Goal: Task Accomplishment & Management: Manage account settings

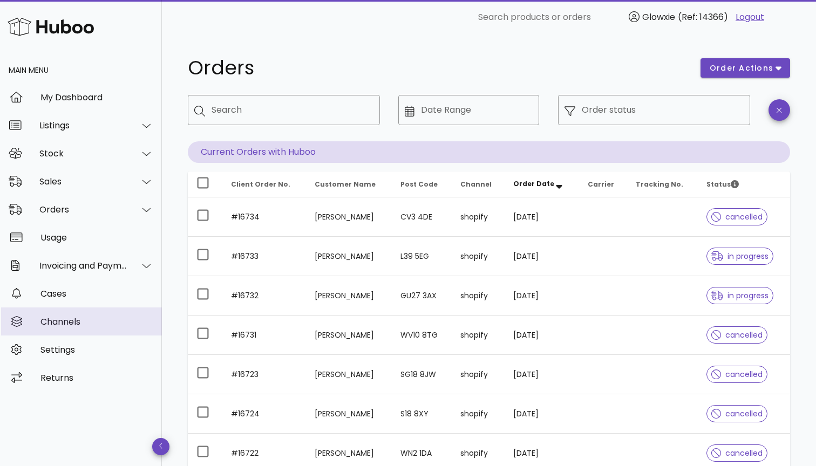
click at [73, 325] on div "Channels" at bounding box center [96, 322] width 113 height 10
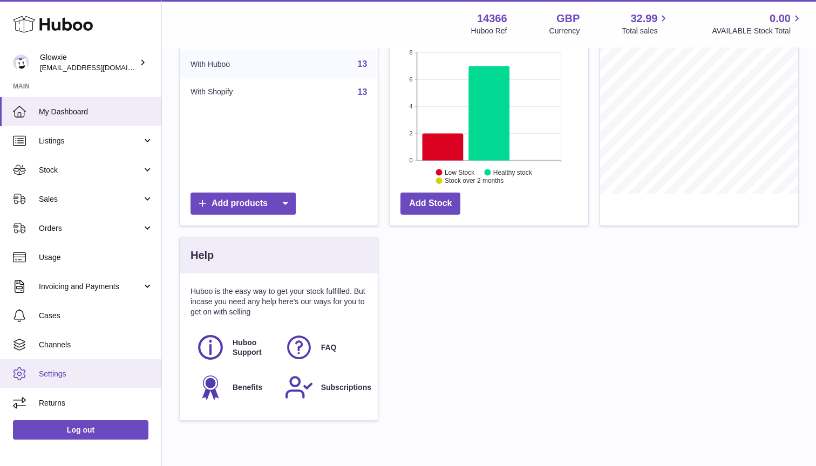
scroll to position [178, 0]
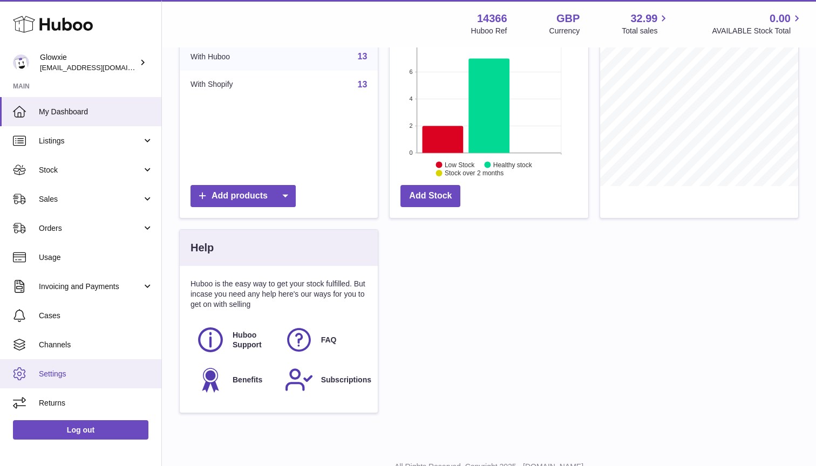
click at [78, 366] on link "Settings" at bounding box center [80, 373] width 161 height 29
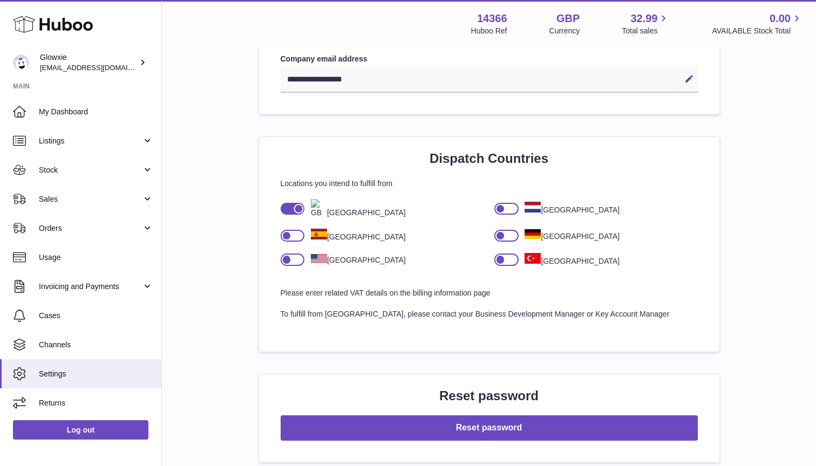
scroll to position [655, 0]
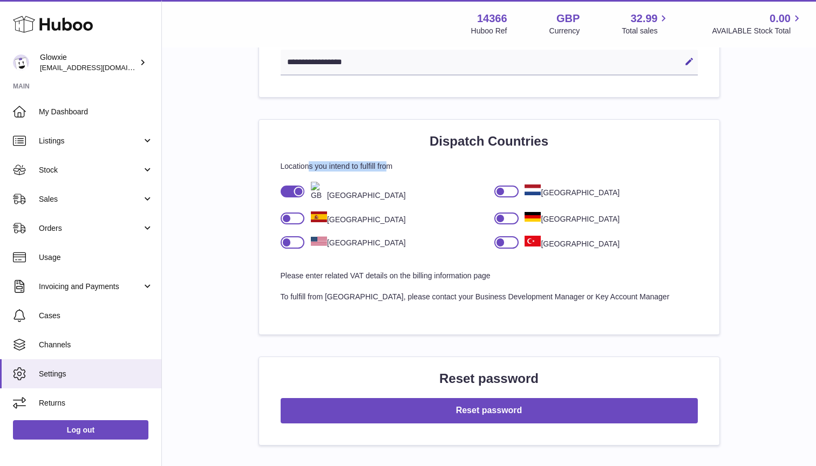
drag, startPoint x: 308, startPoint y: 161, endPoint x: 387, endPoint y: 161, distance: 78.8
click at [387, 161] on p "Locations you intend to fulfill from" at bounding box center [489, 166] width 417 height 10
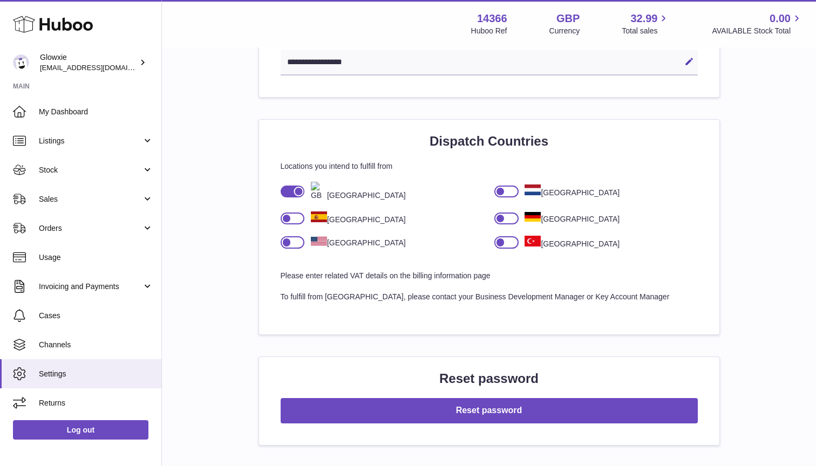
click at [352, 292] on p "To fulfill from new countries, please contact your Business Development Manager…" at bounding box center [489, 297] width 417 height 10
drag, startPoint x: 400, startPoint y: 286, endPoint x: 578, endPoint y: 292, distance: 177.6
click at [578, 292] on div "Dispatch Countries Locations you intend to fulfill from United Kingdom Netherla…" at bounding box center [489, 227] width 460 height 215
click at [297, 236] on div at bounding box center [293, 242] width 24 height 12
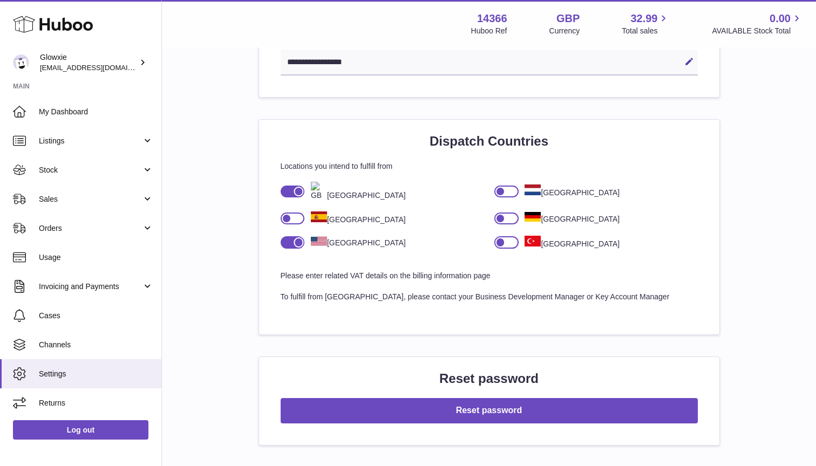
click at [297, 237] on div at bounding box center [298, 242] width 10 height 10
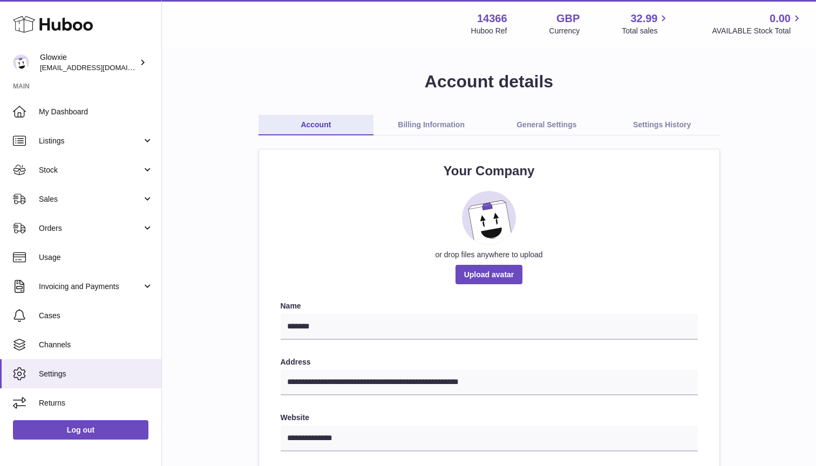
scroll to position [0, 0]
click at [452, 121] on link "Billing Information" at bounding box center [430, 125] width 115 height 20
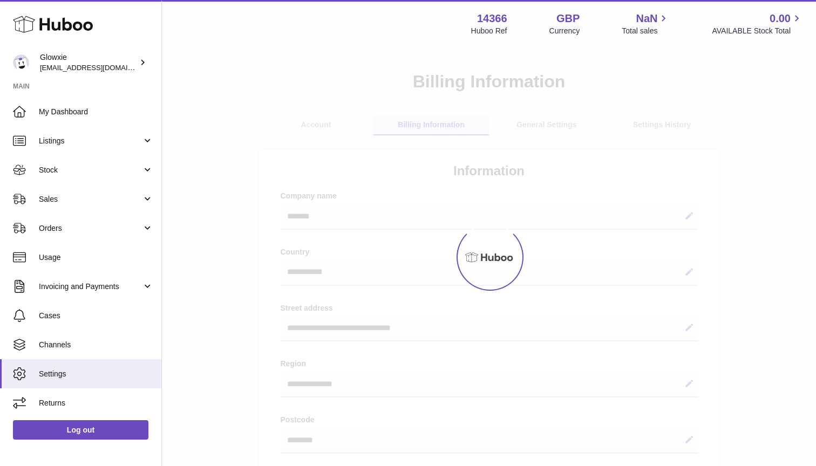
select select "**"
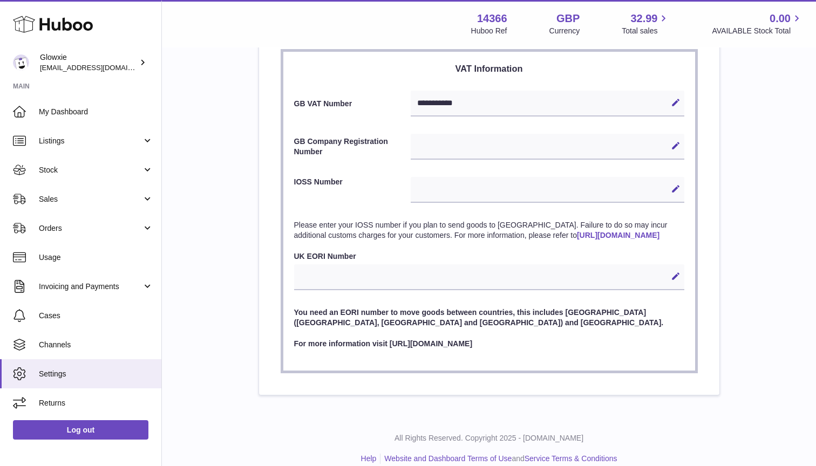
scroll to position [478, 0]
click at [457, 148] on div "Edit Cancel Save" at bounding box center [547, 147] width 273 height 26
click at [462, 142] on div "Edit Cancel Save" at bounding box center [547, 147] width 273 height 26
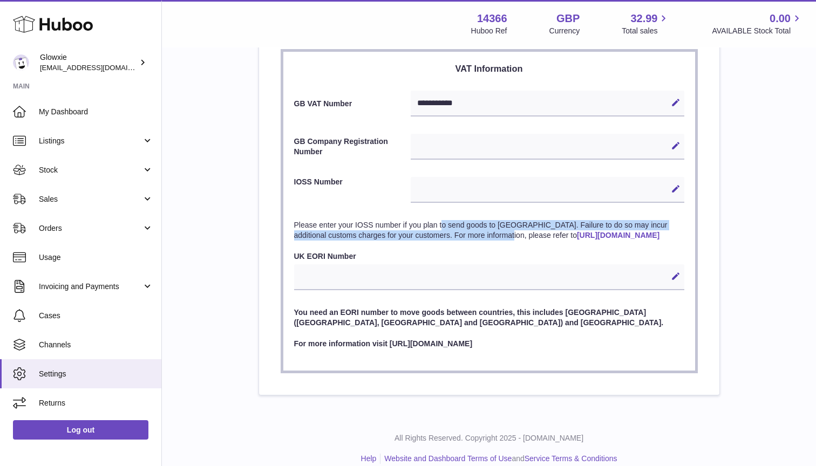
drag, startPoint x: 341, startPoint y: 218, endPoint x: 387, endPoint y: 224, distance: 46.8
click at [387, 225] on p "Please enter your IOSS number if you plan to send goods to [GEOGRAPHIC_DATA]. F…" at bounding box center [489, 230] width 390 height 20
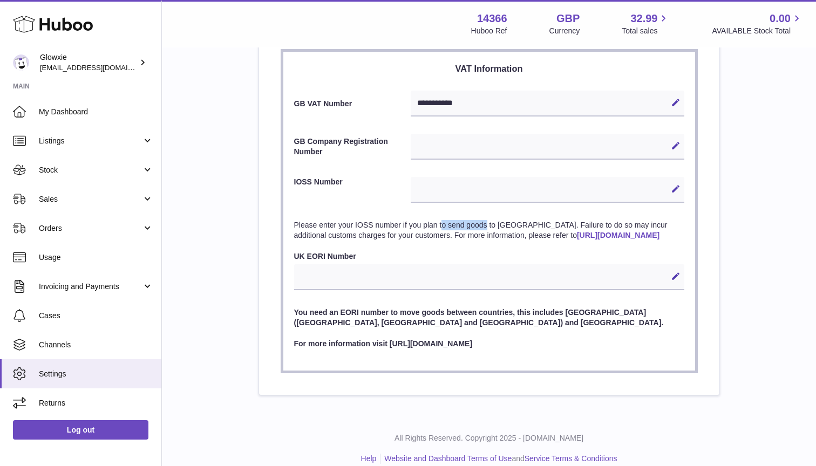
click at [387, 224] on p "Please enter your IOSS number if you plan to send goods to [GEOGRAPHIC_DATA]. F…" at bounding box center [489, 230] width 390 height 20
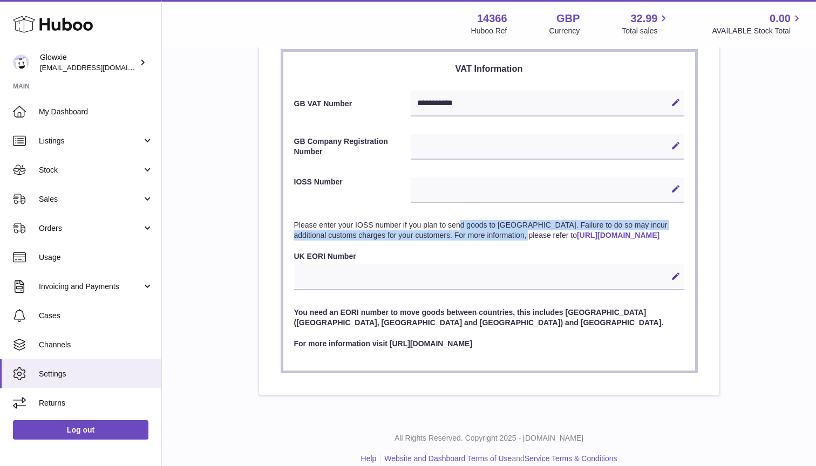
drag, startPoint x: 360, startPoint y: 222, endPoint x: 405, endPoint y: 231, distance: 46.1
click at [405, 231] on p "Please enter your IOSS number if you plan to send goods to [GEOGRAPHIC_DATA]. F…" at bounding box center [489, 230] width 390 height 20
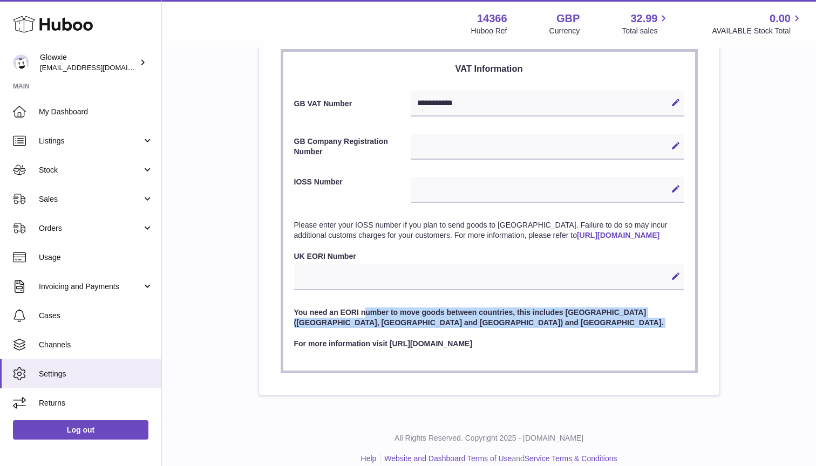
drag, startPoint x: 364, startPoint y: 316, endPoint x: 409, endPoint y: 338, distance: 50.2
click at [409, 339] on div "You need an EORI number to move goods between countries, this includes [GEOGRAP…" at bounding box center [489, 328] width 390 height 42
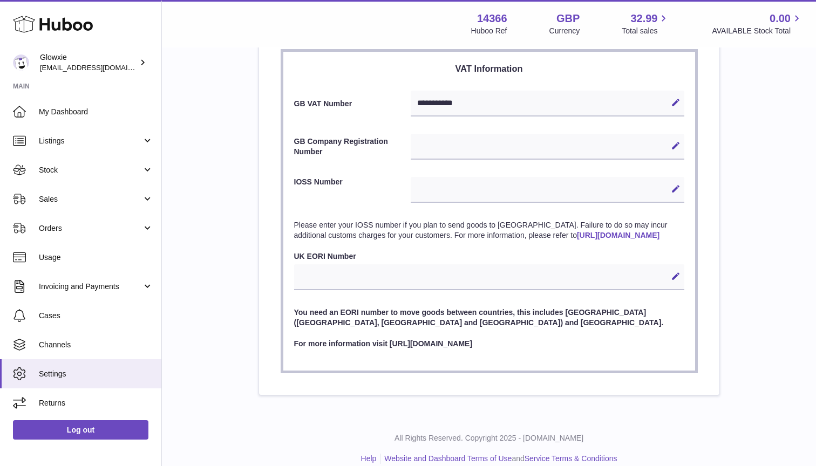
click at [409, 338] on div "You need an EORI number to move goods between countries, this includes [GEOGRAP…" at bounding box center [489, 328] width 390 height 42
click at [669, 278] on button "Edit" at bounding box center [675, 276] width 17 height 17
paste input "**********"
type input "**********"
click at [678, 281] on icon at bounding box center [676, 276] width 10 height 10
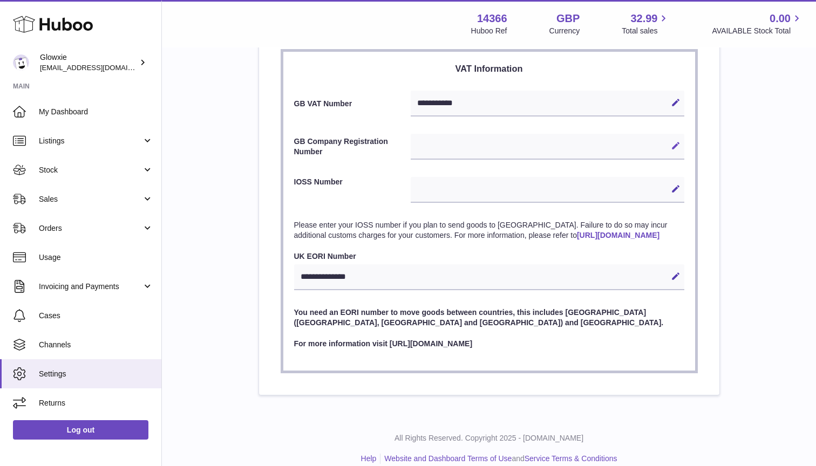
click at [669, 142] on button "Edit" at bounding box center [675, 145] width 17 height 17
paste input "********"
type input "********"
click at [678, 151] on button "Save" at bounding box center [675, 145] width 17 height 17
drag, startPoint x: 482, startPoint y: 226, endPoint x: 447, endPoint y: 226, distance: 35.1
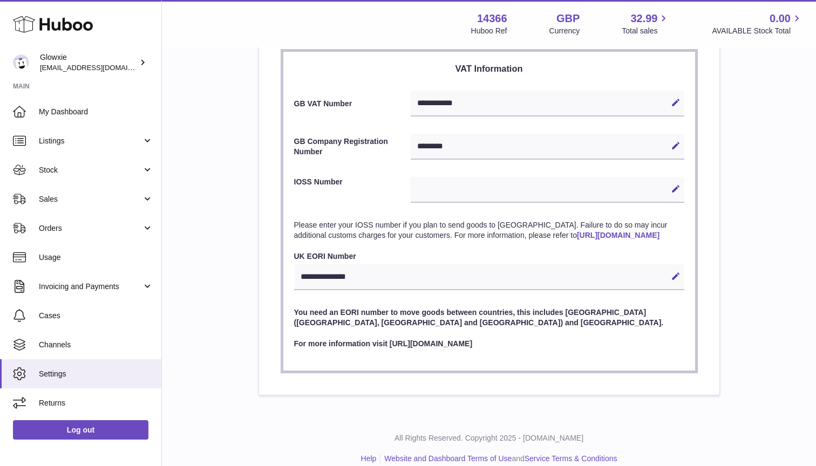
click at [447, 226] on p "Please enter your IOSS number if you plan to send goods to [GEOGRAPHIC_DATA]. F…" at bounding box center [489, 230] width 390 height 20
drag, startPoint x: 536, startPoint y: 321, endPoint x: 527, endPoint y: 368, distance: 48.3
click at [527, 369] on section "**********" at bounding box center [489, 211] width 417 height 324
click at [452, 346] on p "For more information visit [URL][DOMAIN_NAME]" at bounding box center [489, 344] width 390 height 10
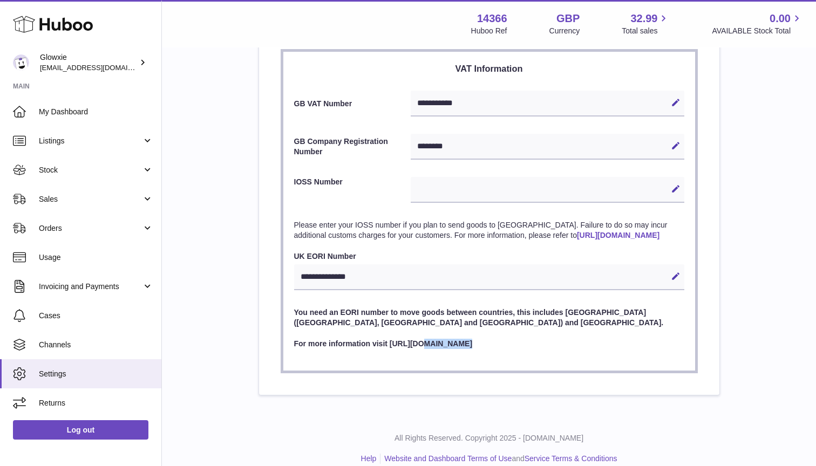
click at [452, 346] on p "For more information visit [URL][DOMAIN_NAME]" at bounding box center [489, 344] width 390 height 10
click at [484, 348] on p "For more information visit [URL][DOMAIN_NAME]" at bounding box center [489, 344] width 390 height 10
